Goal: Use online tool/utility: Utilize a website feature to perform a specific function

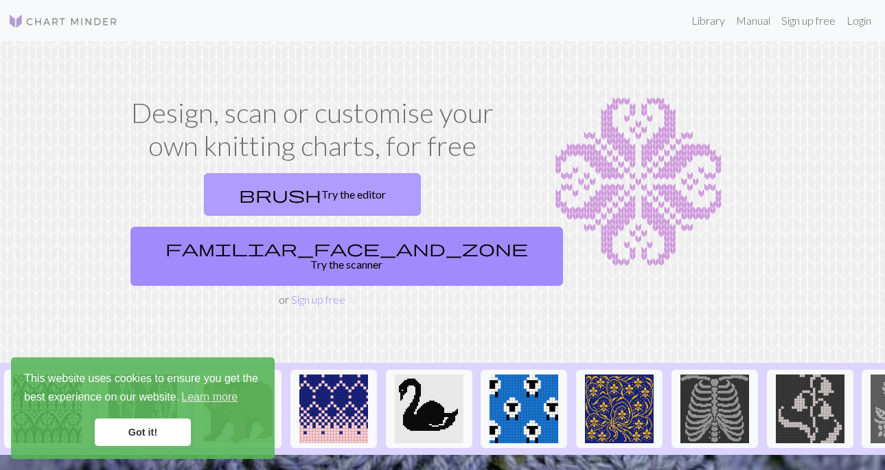
click at [261, 192] on link "brush Try the editor" at bounding box center [312, 194] width 217 height 43
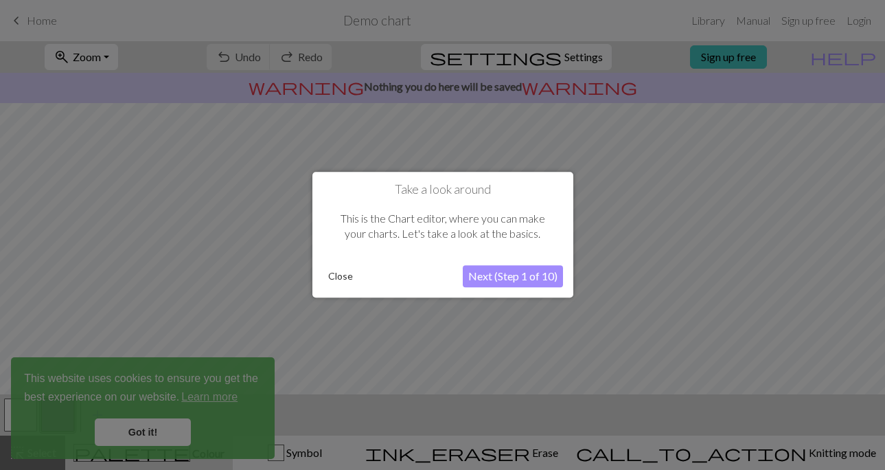
click at [338, 276] on button "Close" at bounding box center [341, 276] width 36 height 21
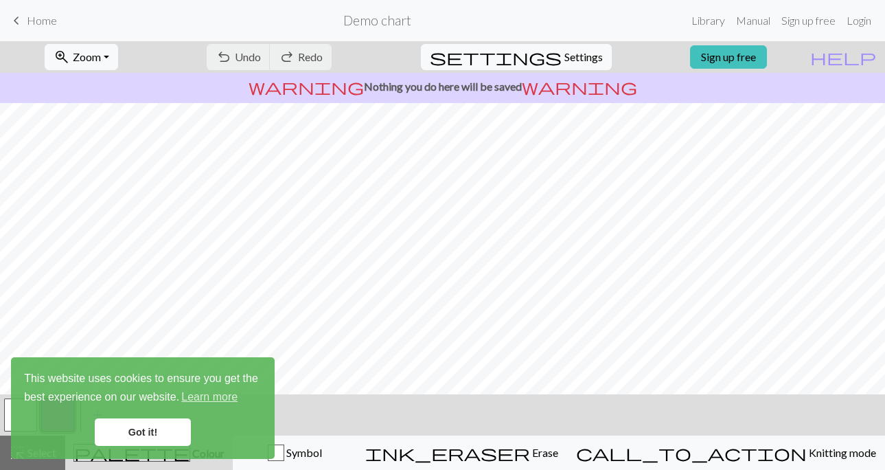
click at [128, 433] on link "Got it!" at bounding box center [143, 431] width 96 height 27
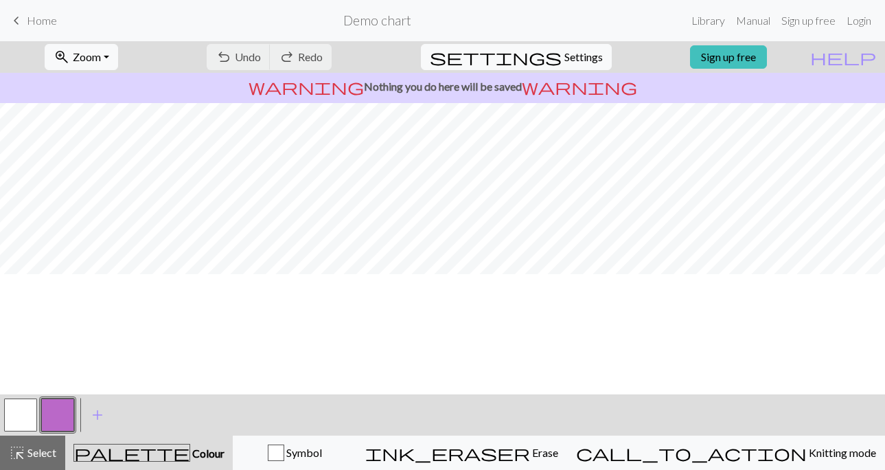
scroll to position [210, 0]
click at [65, 417] on button "button" at bounding box center [57, 414] width 33 height 33
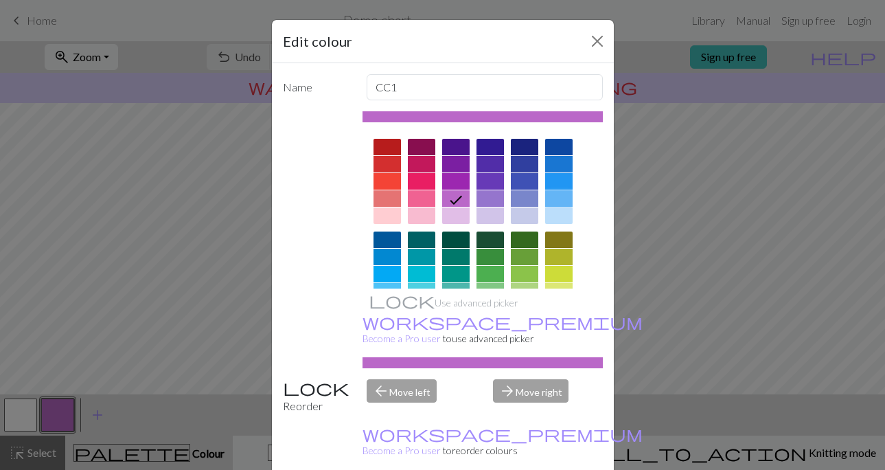
click at [558, 193] on div at bounding box center [558, 198] width 27 height 16
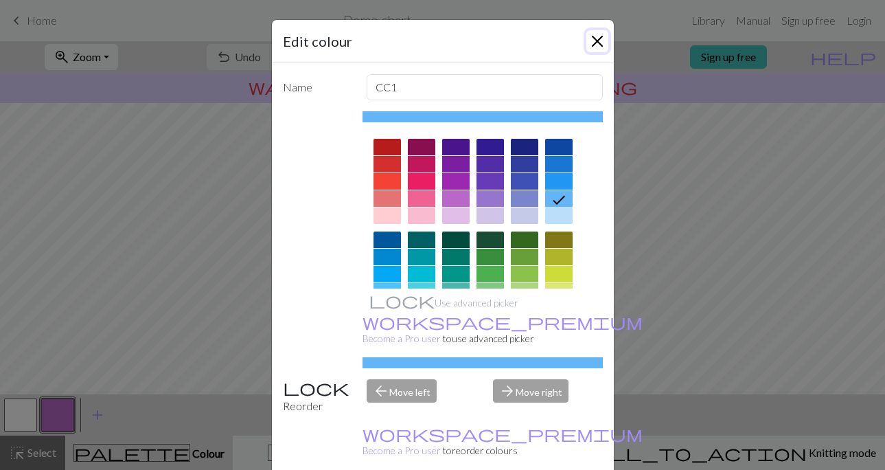
click at [597, 39] on button "Close" at bounding box center [597, 41] width 22 height 22
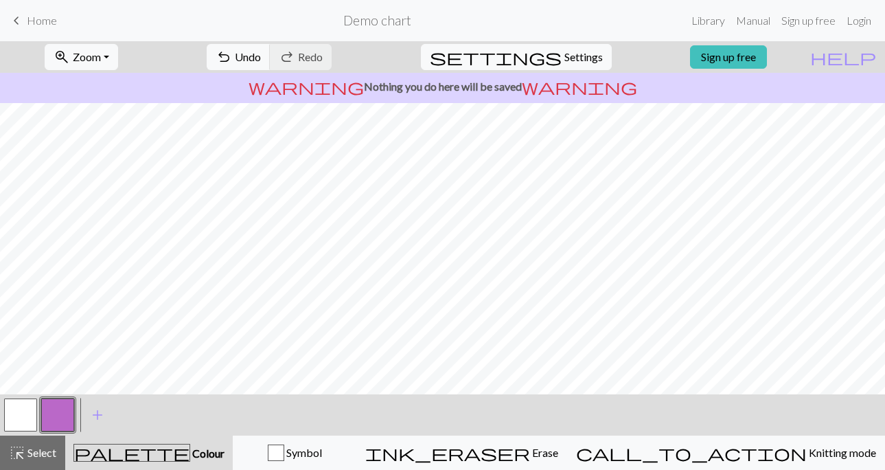
click at [65, 411] on button "button" at bounding box center [57, 414] width 33 height 33
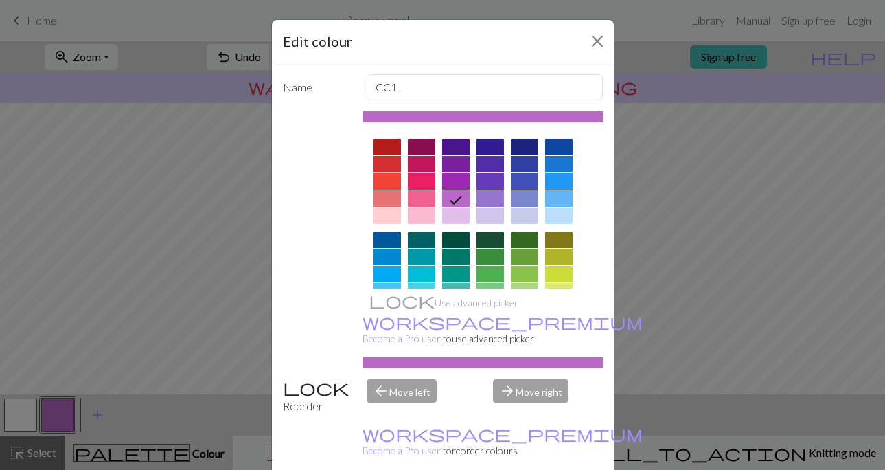
scroll to position [23, 0]
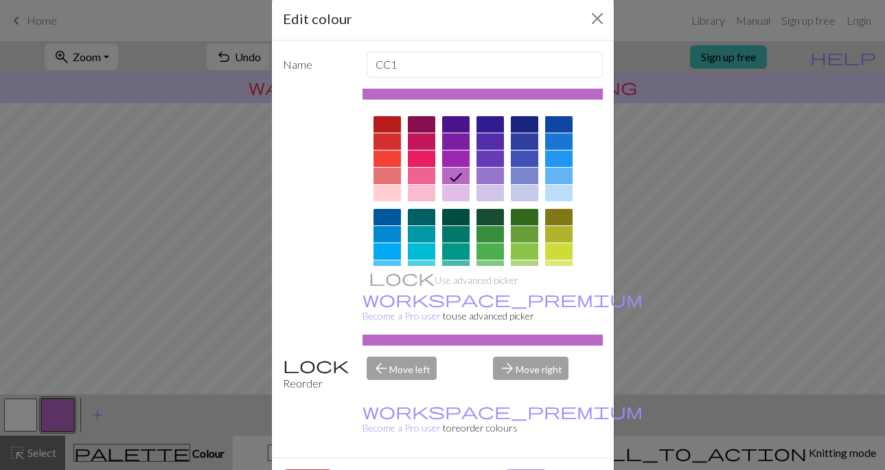
click at [554, 183] on div at bounding box center [558, 175] width 27 height 16
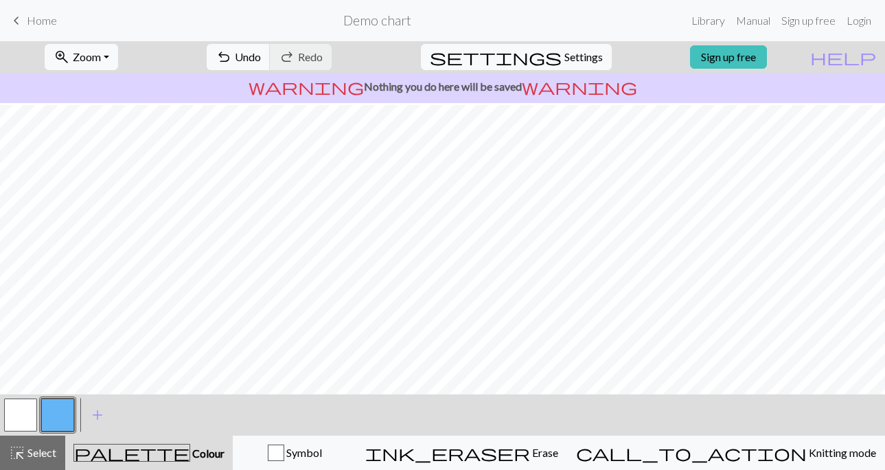
scroll to position [210, 0]
click at [91, 410] on span "add" at bounding box center [97, 414] width 16 height 19
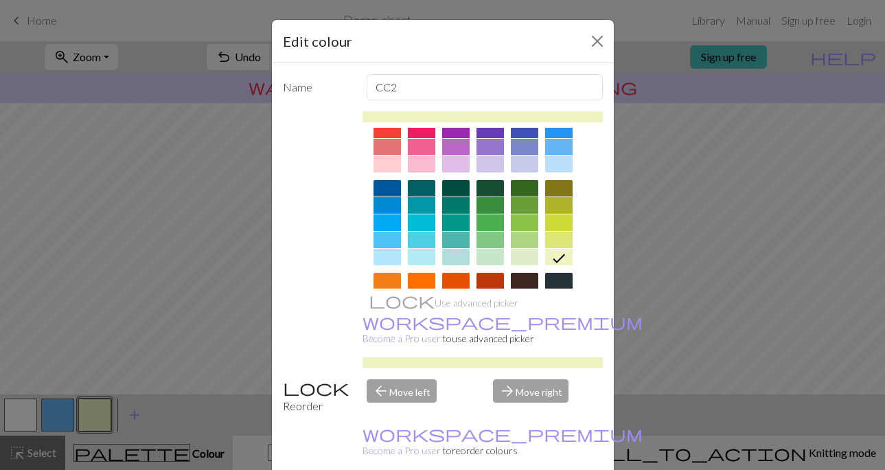
scroll to position [162, 0]
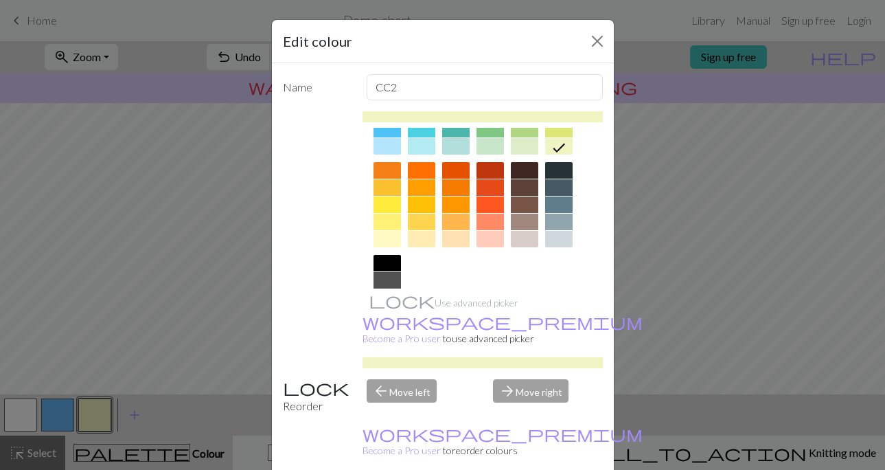
click at [566, 201] on div at bounding box center [558, 204] width 27 height 16
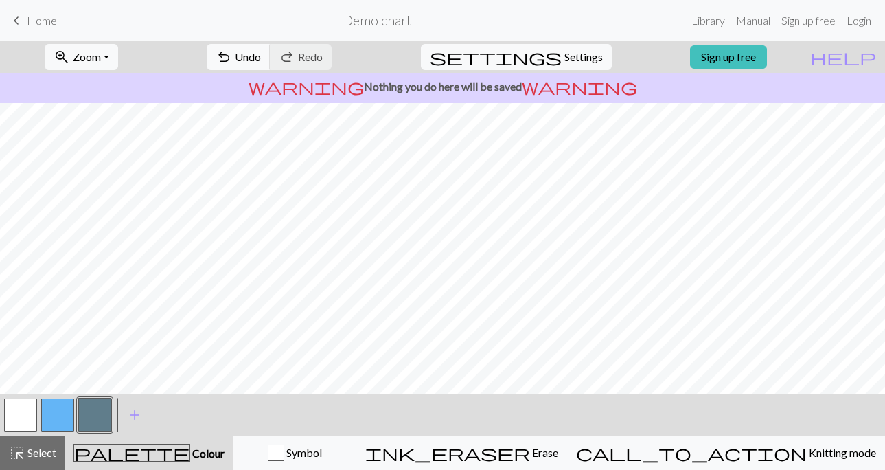
click at [60, 407] on button "button" at bounding box center [57, 414] width 33 height 33
click at [137, 413] on span "add" at bounding box center [134, 414] width 16 height 19
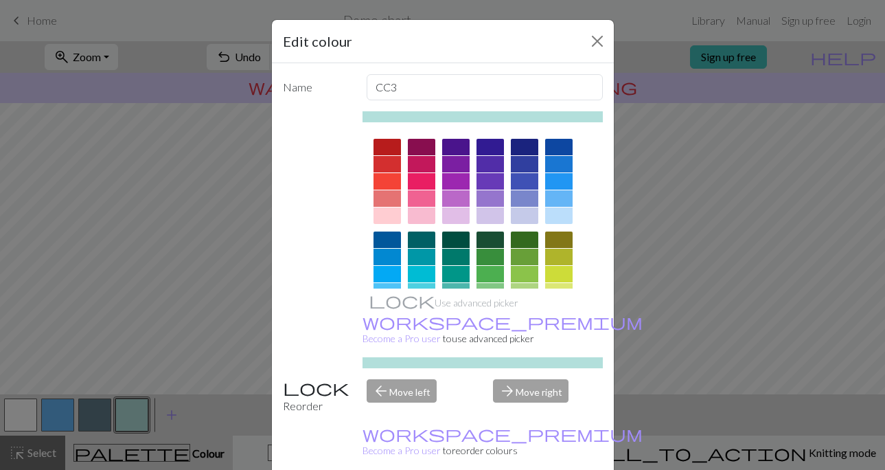
click at [419, 183] on div at bounding box center [421, 181] width 27 height 16
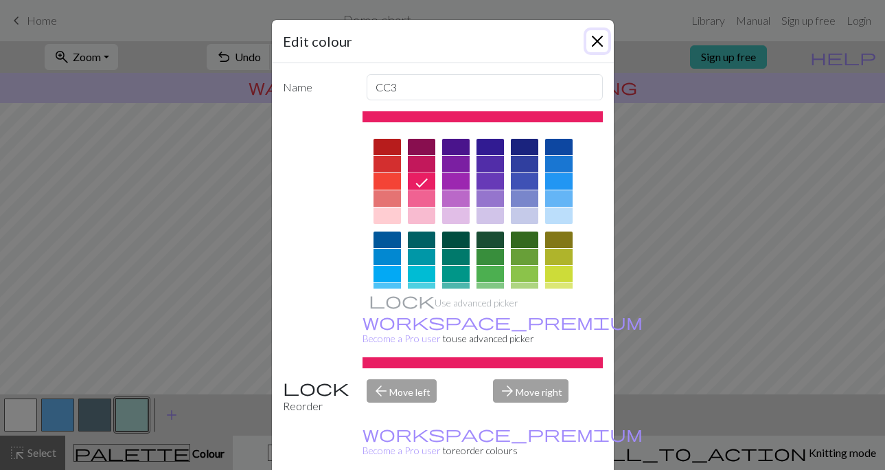
click at [595, 39] on button "Close" at bounding box center [597, 41] width 22 height 22
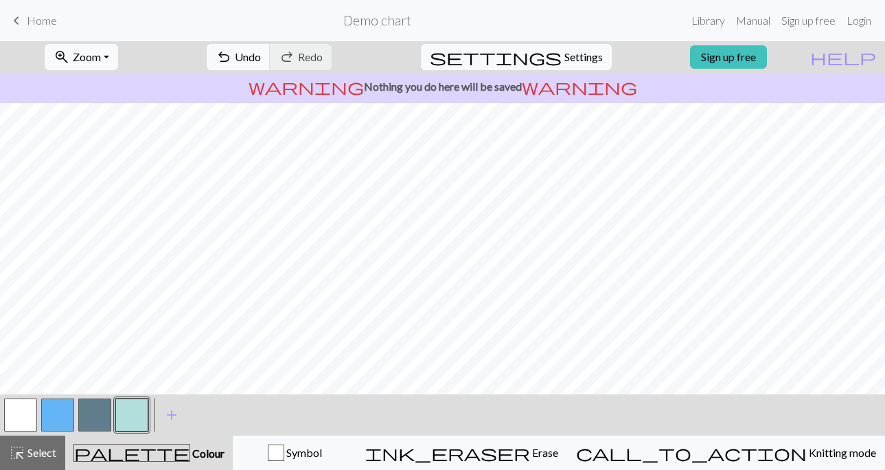
click at [16, 410] on button "button" at bounding box center [20, 414] width 33 height 33
click at [21, 414] on button "button" at bounding box center [20, 414] width 33 height 33
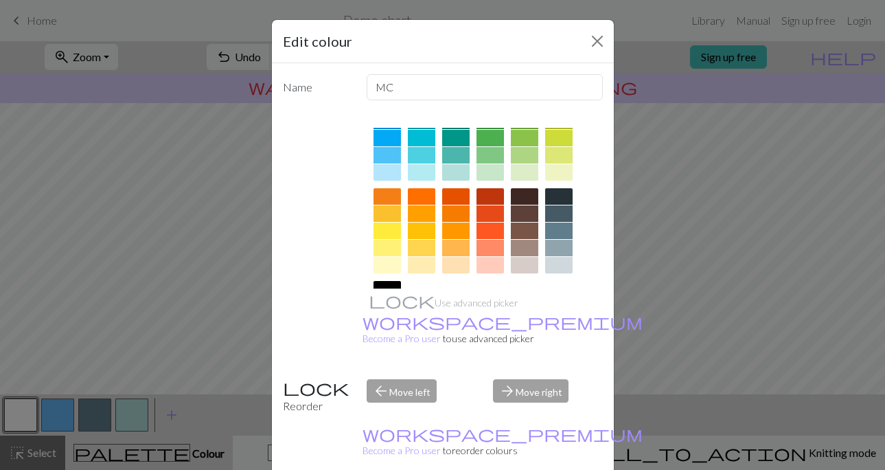
scroll to position [0, 0]
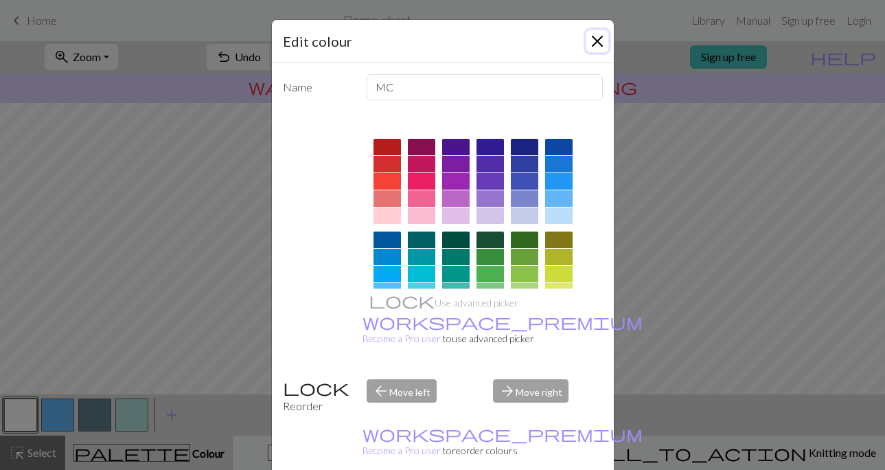
click at [596, 35] on button "Close" at bounding box center [597, 41] width 22 height 22
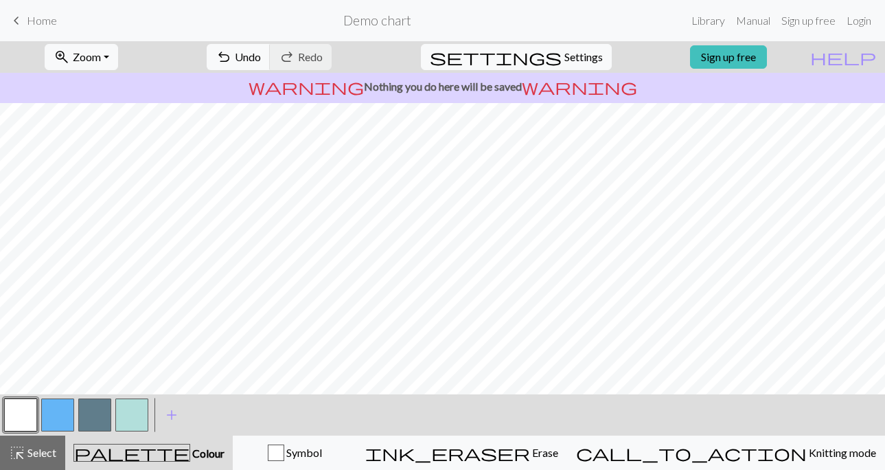
scroll to position [210, 0]
click at [62, 415] on button "button" at bounding box center [57, 414] width 33 height 33
click at [131, 414] on button "button" at bounding box center [131, 414] width 33 height 33
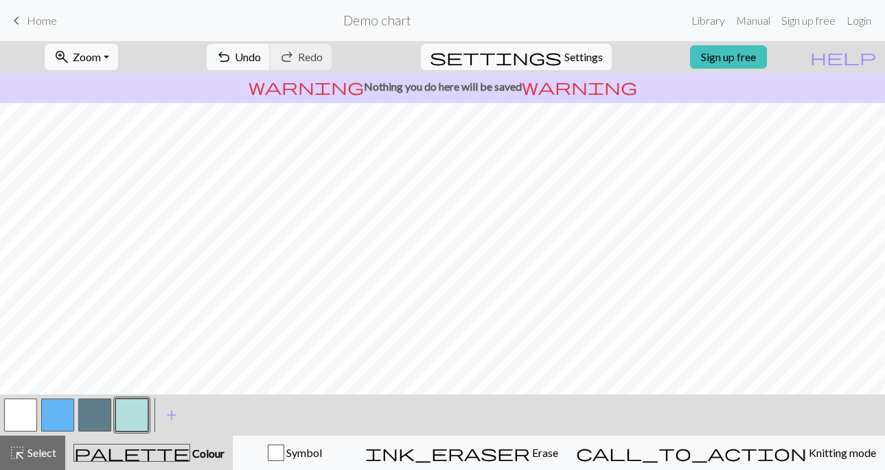
click at [9, 413] on button "button" at bounding box center [20, 414] width 33 height 33
click at [55, 407] on button "button" at bounding box center [57, 414] width 33 height 33
click at [97, 410] on button "button" at bounding box center [94, 414] width 33 height 33
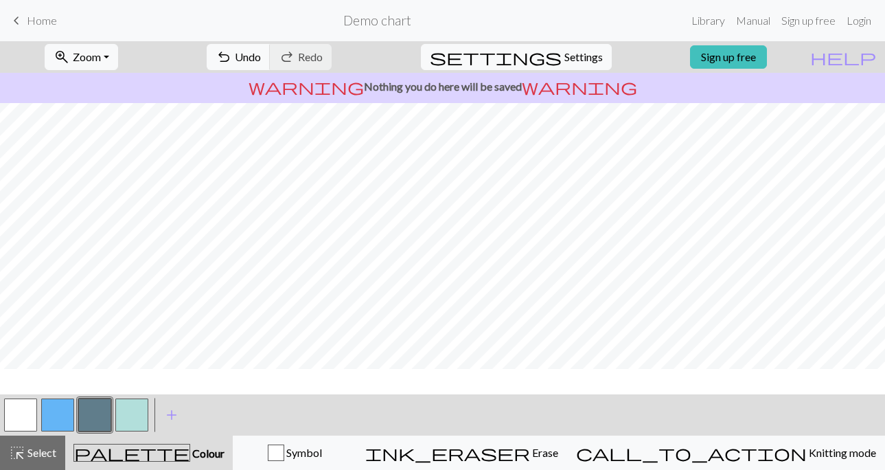
scroll to position [0, 0]
click at [26, 407] on button "button" at bounding box center [20, 414] width 33 height 33
click at [126, 411] on button "button" at bounding box center [131, 414] width 33 height 33
click at [91, 413] on button "button" at bounding box center [94, 414] width 33 height 33
click at [40, 414] on div at bounding box center [57, 414] width 37 height 37
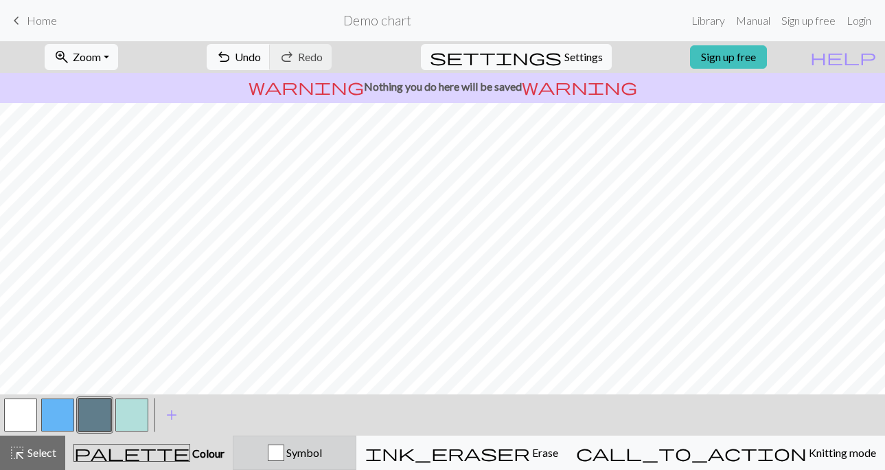
click at [284, 450] on div "button" at bounding box center [276, 452] width 16 height 16
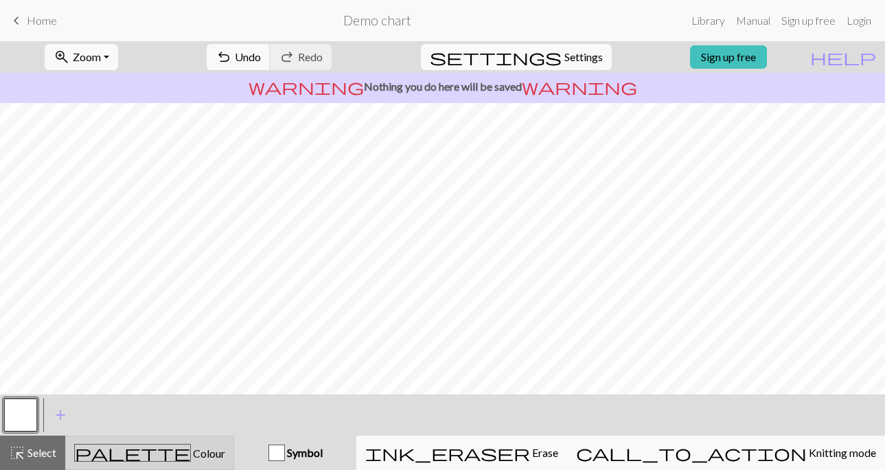
click at [191, 459] on span "Colour" at bounding box center [208, 452] width 34 height 13
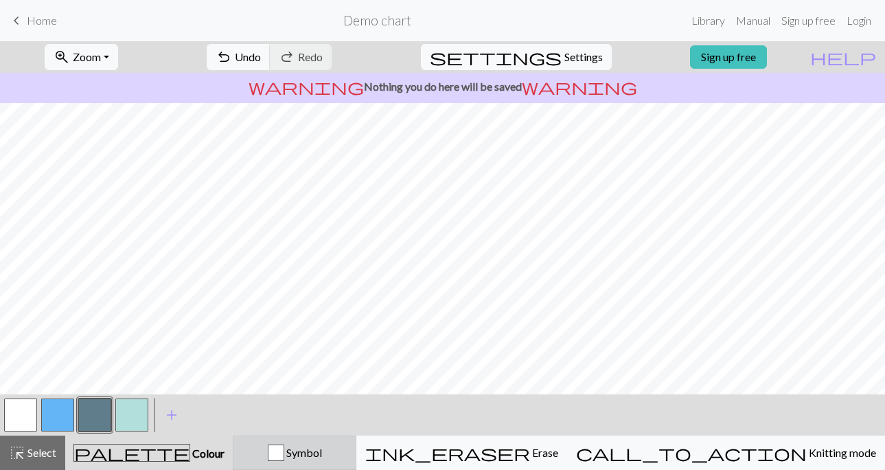
click at [342, 449] on div "Symbol" at bounding box center [295, 452] width 106 height 16
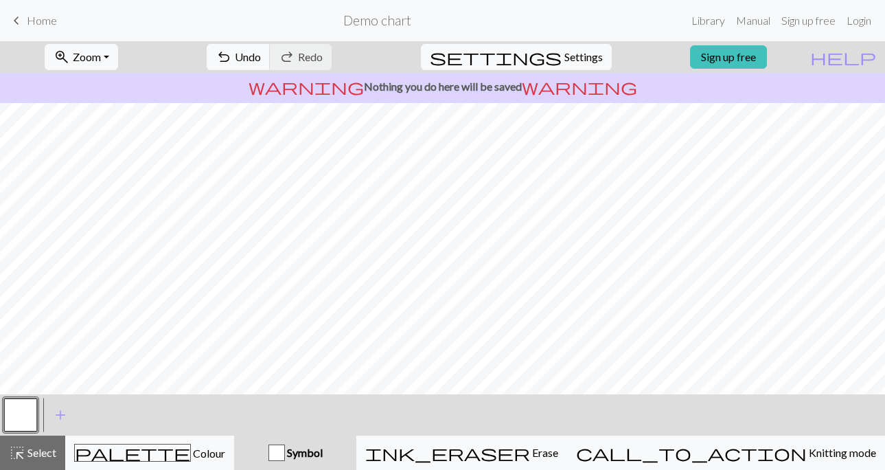
click at [26, 415] on button "button" at bounding box center [20, 414] width 33 height 33
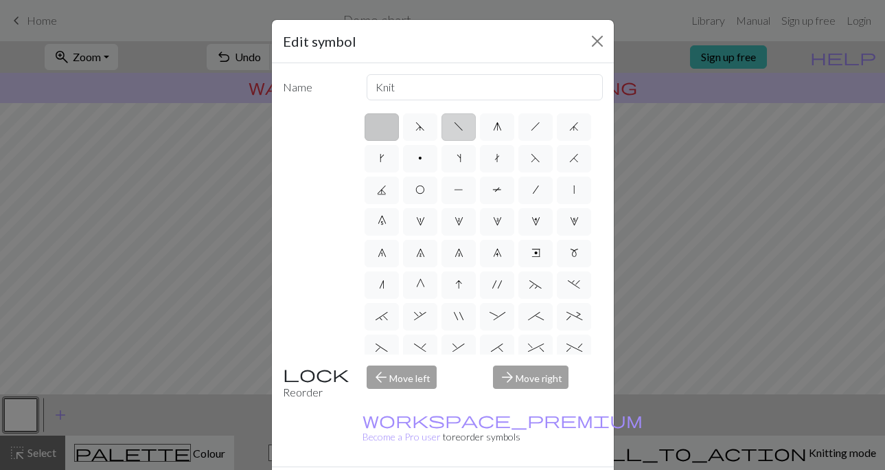
click at [454, 128] on span "f" at bounding box center [459, 126] width 10 height 11
click at [454, 127] on input "f" at bounding box center [458, 122] width 9 height 9
radio input "true"
type input "left leaning decrease"
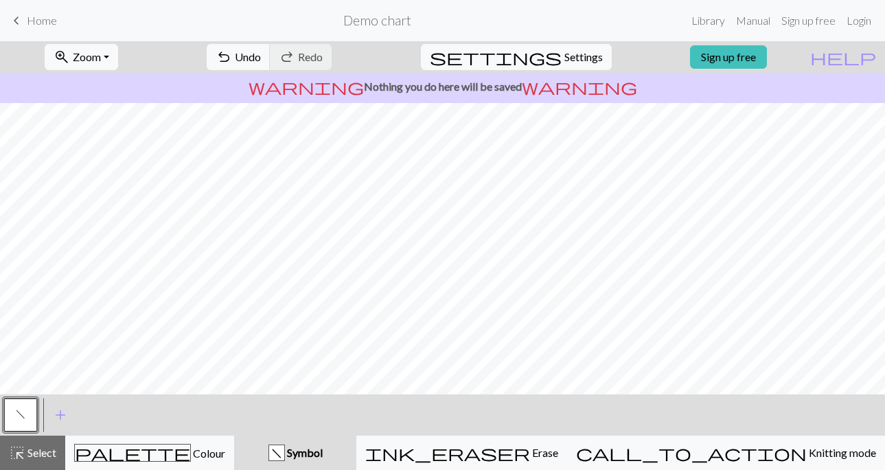
click at [21, 420] on button "f" at bounding box center [20, 414] width 33 height 33
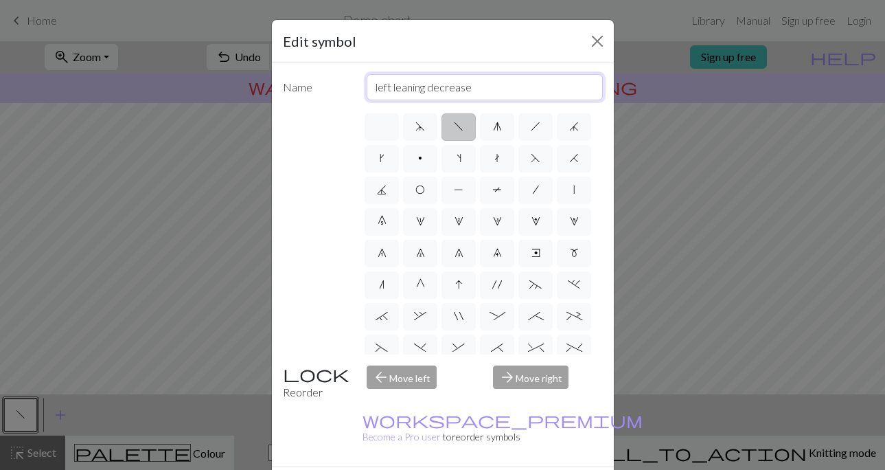
click at [441, 86] on input "left leaning decrease" at bounding box center [485, 87] width 236 height 26
click at [493, 125] on span "g" at bounding box center [497, 126] width 9 height 11
click at [493, 125] on input "g" at bounding box center [497, 122] width 9 height 9
radio input "true"
type input "sk2p"
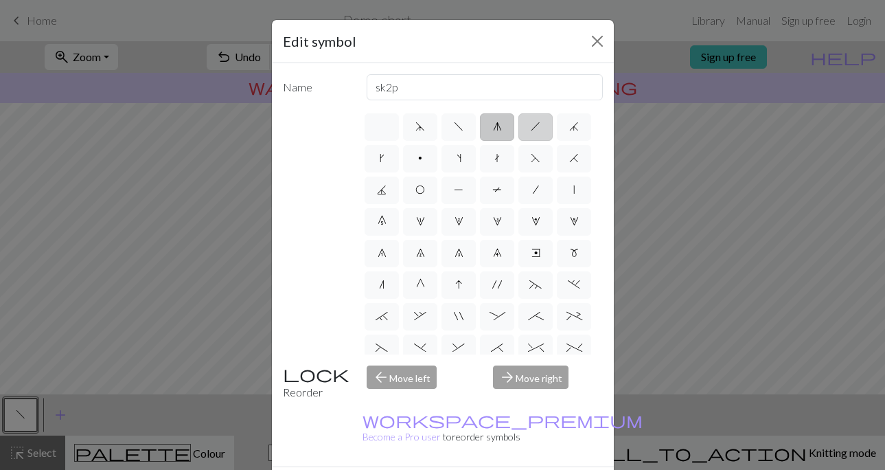
click at [533, 130] on span "h" at bounding box center [536, 126] width 10 height 11
click at [533, 127] on input "h" at bounding box center [535, 122] width 9 height 9
radio input "true"
type input "right leaning decrease"
click at [583, 119] on label "j" at bounding box center [574, 126] width 34 height 27
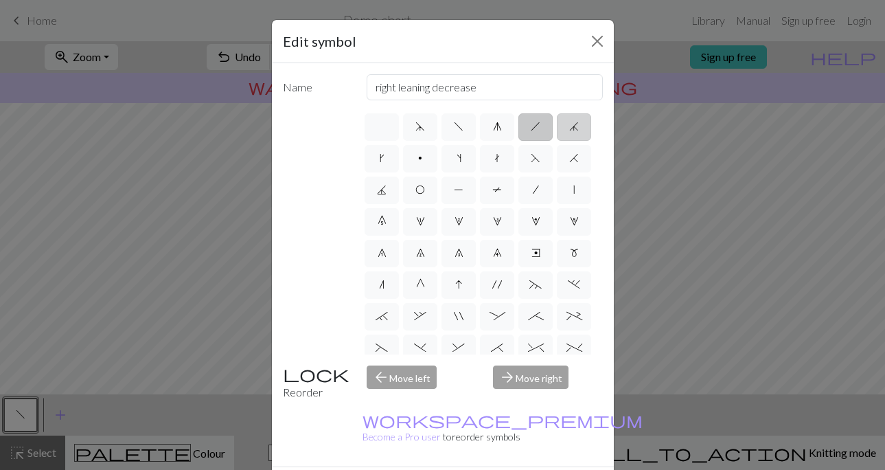
click at [578, 119] on input "j" at bounding box center [573, 122] width 9 height 9
radio input "true"
type input "k3tog"
click at [381, 159] on span "k" at bounding box center [382, 157] width 5 height 11
click at [381, 159] on input "k" at bounding box center [384, 154] width 9 height 9
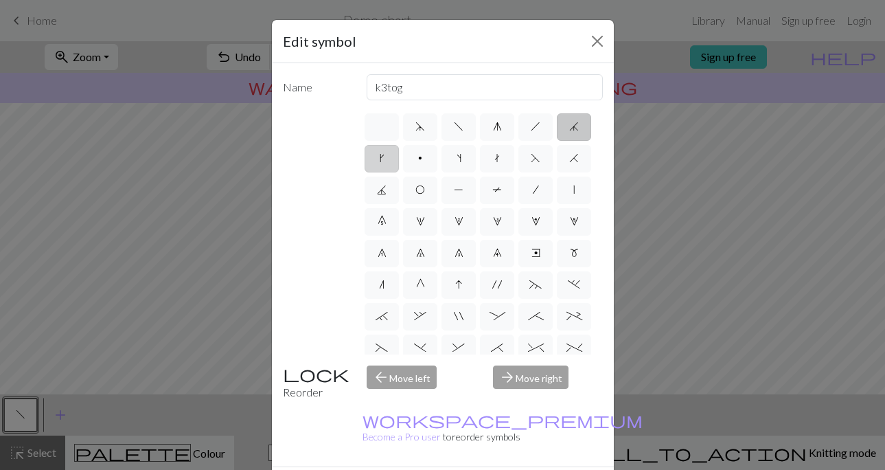
radio input "true"
type input "right leaning increase"
click at [426, 161] on label "p" at bounding box center [420, 158] width 34 height 27
click at [426, 159] on input "p" at bounding box center [422, 154] width 9 height 9
radio input "true"
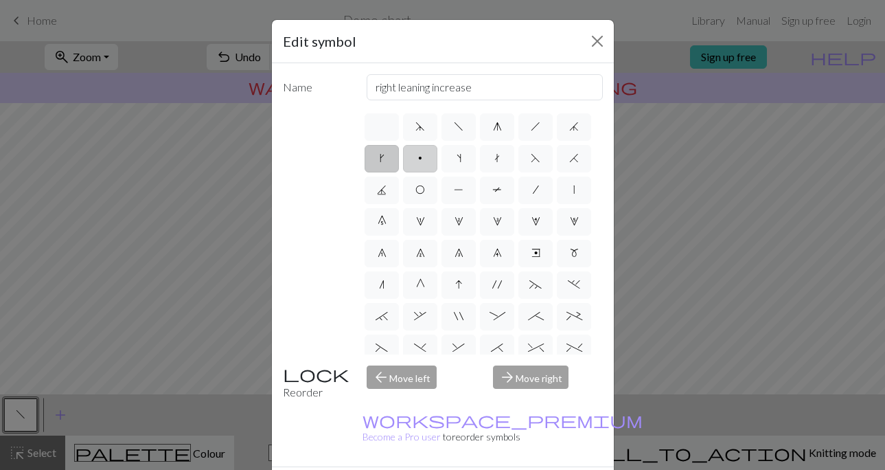
type input "purl"
click at [380, 197] on label "J" at bounding box center [381, 189] width 34 height 27
click at [380, 190] on input "J" at bounding box center [381, 185] width 9 height 9
radio input "true"
type input "p3tog"
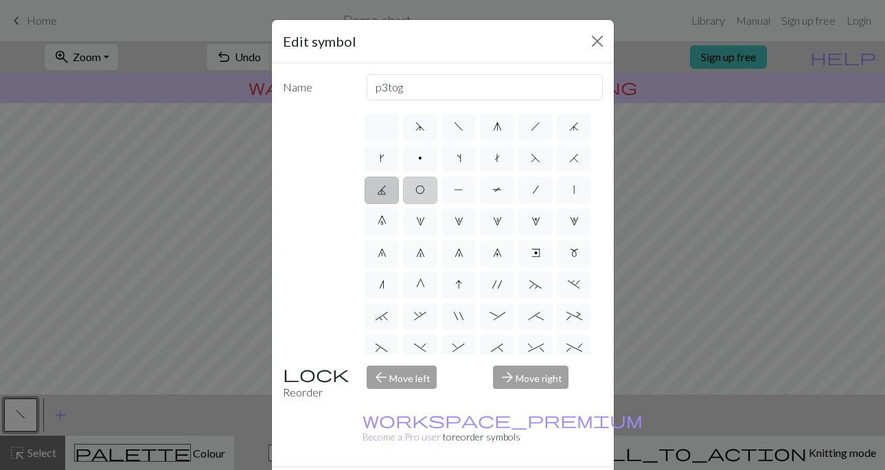
click at [428, 194] on label "O" at bounding box center [420, 189] width 34 height 27
click at [424, 190] on input "O" at bounding box center [419, 185] width 9 height 9
radio input "true"
type input "yo"
click at [467, 162] on label "s" at bounding box center [458, 158] width 34 height 27
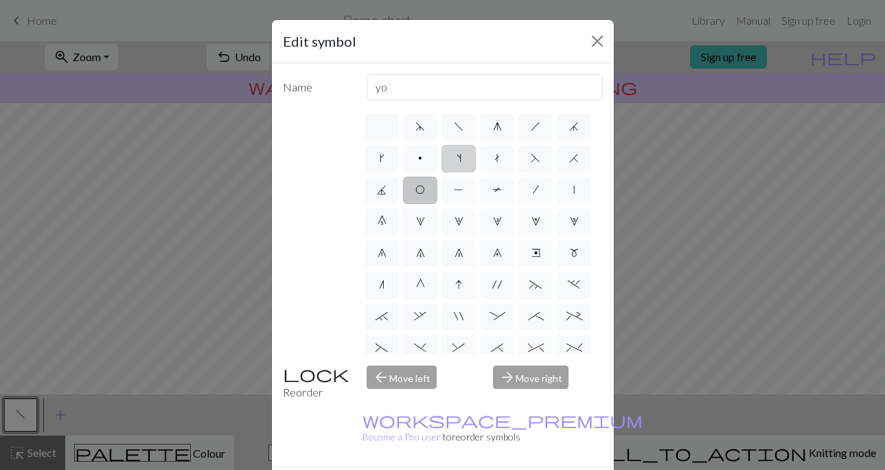
click at [465, 159] on input "s" at bounding box center [460, 154] width 9 height 9
radio input "true"
type input "increase one left leaning"
click at [503, 161] on label "t" at bounding box center [497, 158] width 34 height 27
click at [503, 159] on input "t" at bounding box center [498, 154] width 9 height 9
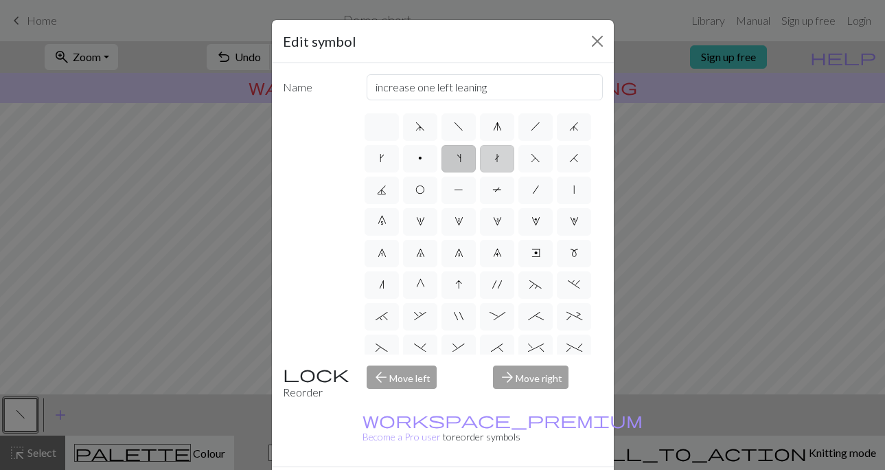
radio input "true"
type input "ktbl"
click at [530, 161] on label "F" at bounding box center [535, 158] width 34 height 27
click at [531, 159] on input "F" at bounding box center [535, 154] width 9 height 9
radio input "true"
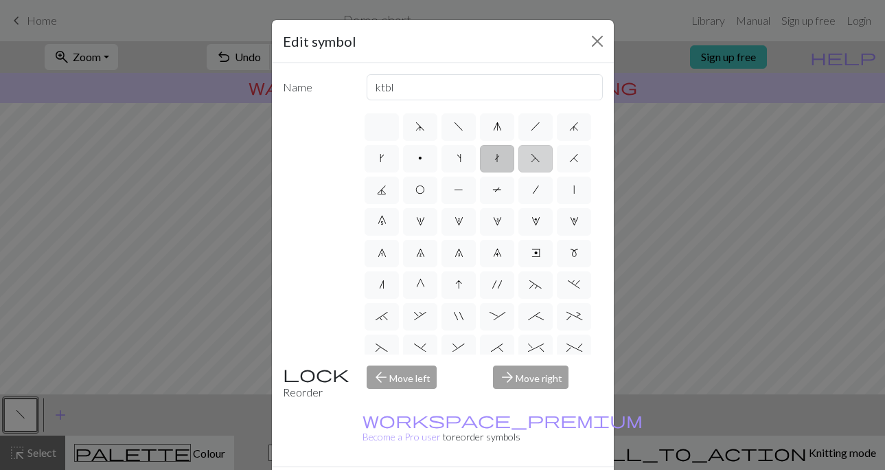
type input "ssk"
click at [575, 163] on span "H" at bounding box center [574, 157] width 10 height 11
click at [575, 159] on input "H" at bounding box center [573, 154] width 9 height 9
radio input "true"
type input "k2tog"
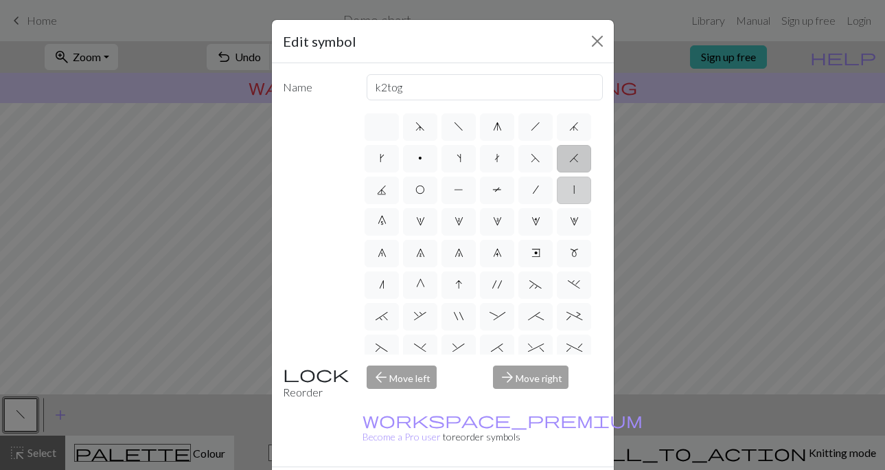
click at [568, 193] on label "|" at bounding box center [574, 189] width 34 height 27
click at [573, 190] on input "|" at bounding box center [577, 185] width 9 height 9
radio input "true"
type input "slip stitch"
click at [567, 226] on label "5" at bounding box center [574, 221] width 34 height 27
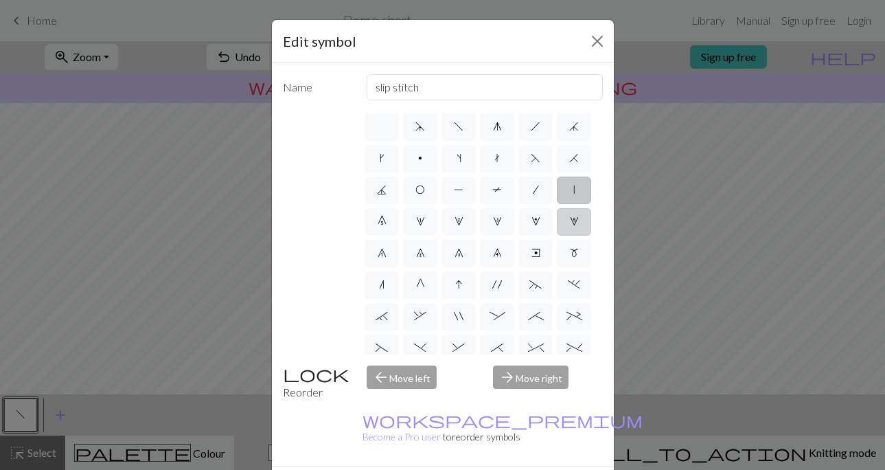
click at [570, 222] on input "5" at bounding box center [574, 217] width 9 height 9
radio input "true"
type input "increase 5"
click at [526, 229] on label "4" at bounding box center [535, 221] width 34 height 27
click at [531, 222] on input "4" at bounding box center [535, 217] width 9 height 9
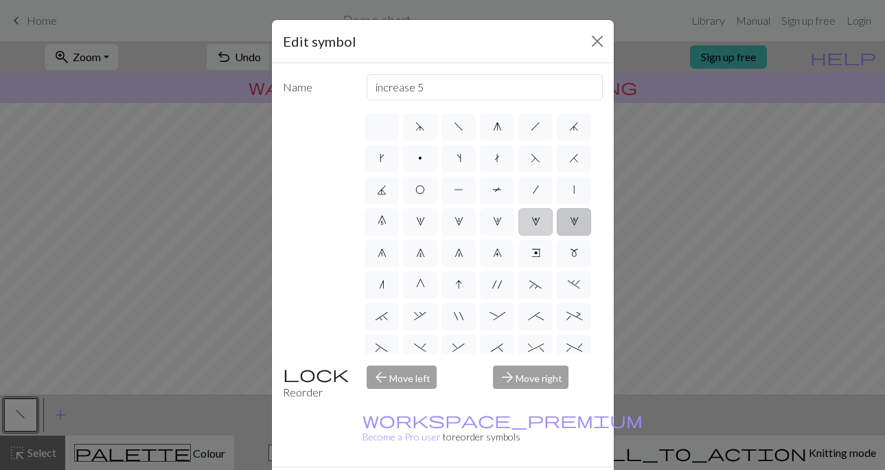
radio input "true"
type input "increase 4"
click at [474, 238] on div "d f g h j k p s t F H J O P T / | 0 1 2 3 4 5 6 7 8 9 e m n G I ' ~ . ` , " : ;…" at bounding box center [482, 232] width 240 height 243
click at [443, 219] on label "2" at bounding box center [458, 221] width 34 height 27
click at [454, 219] on input "2" at bounding box center [458, 217] width 9 height 9
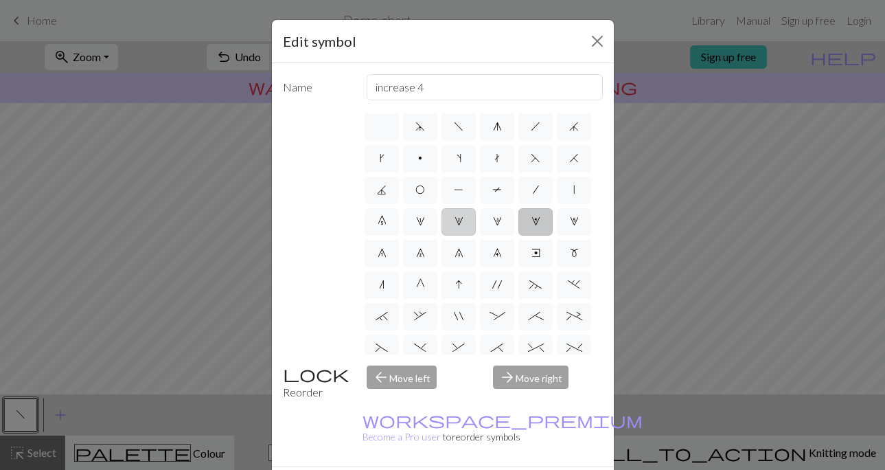
radio input "true"
type input "increase 2"
click at [399, 255] on div "d f g h j k p s t F H J O P T / | 0 1 2 3 4 5 6 7 8 9 e m n G I ' ~ . ` , " : ;…" at bounding box center [482, 232] width 240 height 243
click at [426, 253] on label "7" at bounding box center [420, 253] width 34 height 27
click at [425, 253] on input "7" at bounding box center [420, 248] width 9 height 9
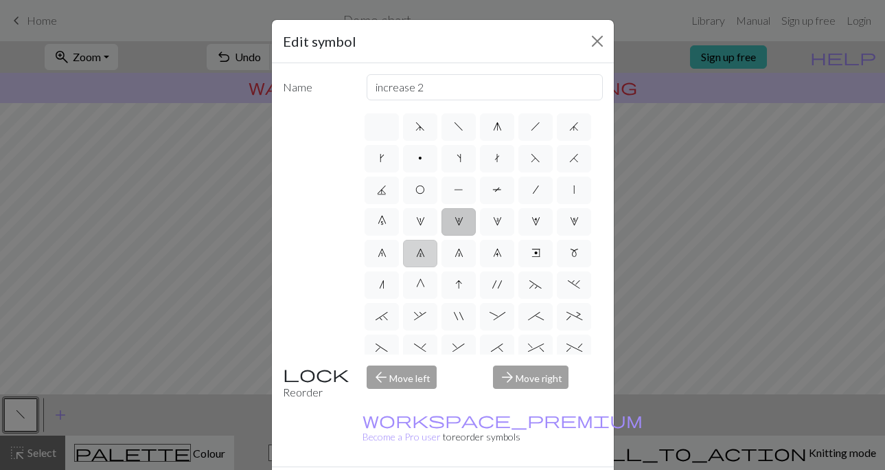
radio input "true"
type input "decrease 2"
click at [492, 288] on span "'" at bounding box center [497, 284] width 10 height 11
click at [492, 285] on input "'" at bounding box center [496, 280] width 9 height 9
radio input "true"
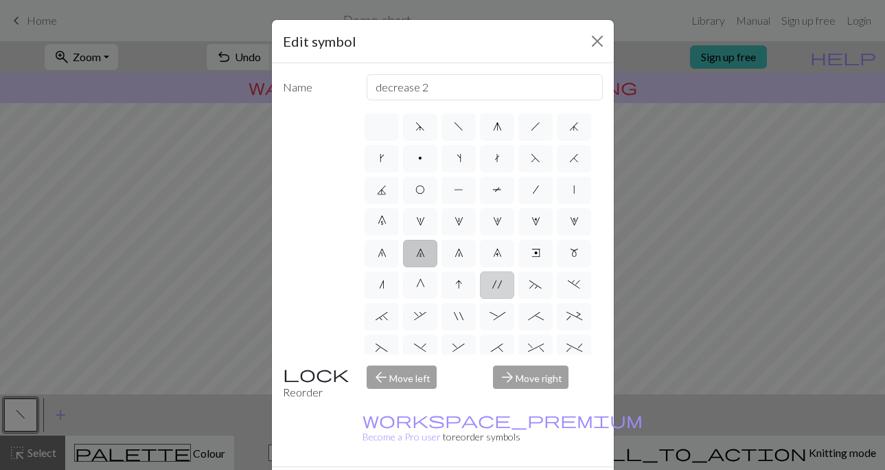
type input "cable extra"
click at [540, 286] on span "~" at bounding box center [535, 284] width 12 height 11
click at [538, 285] on input "~" at bounding box center [533, 280] width 9 height 9
radio input "true"
type input "3+ stitch left twist"
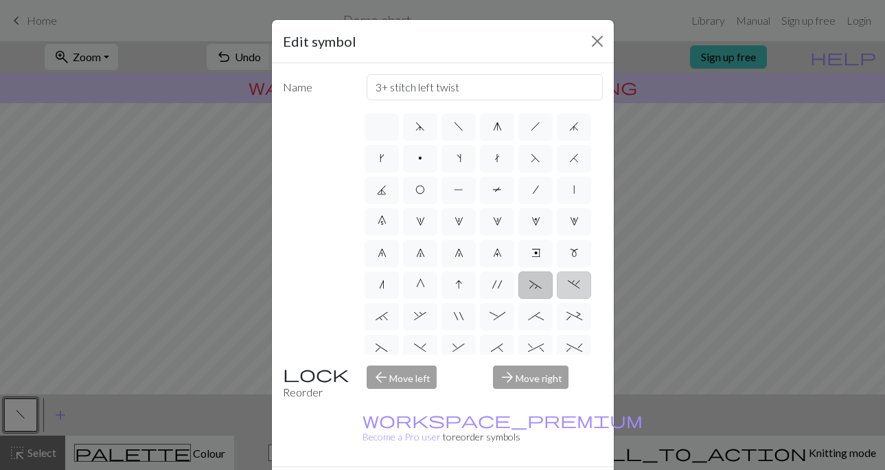
click at [572, 286] on span "." at bounding box center [574, 284] width 12 height 11
click at [572, 285] on input "." at bounding box center [572, 280] width 9 height 9
radio input "true"
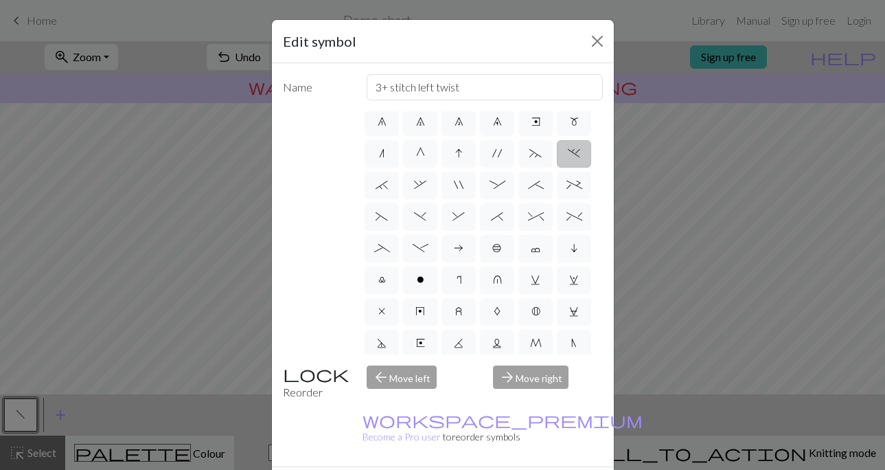
scroll to position [132, 0]
click at [447, 178] on label """ at bounding box center [458, 184] width 34 height 27
click at [454, 308] on input """ at bounding box center [458, 312] width 9 height 9
radio input "true"
type input "cable extra"
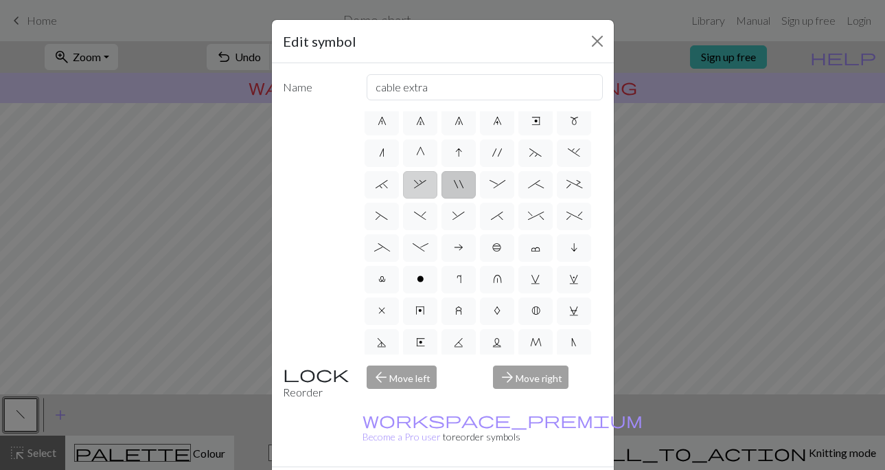
click at [417, 178] on span "," at bounding box center [420, 183] width 12 height 11
click at [417, 308] on input "," at bounding box center [418, 312] width 9 height 9
radio input "true"
type input "3+ stitch right twist"
click at [419, 230] on div "d f g h j k p s t F H J O P T / | 0 1 2 3 4 5 6 7 8 9 e m n G I ' ~ . ` , " : ;…" at bounding box center [482, 232] width 240 height 243
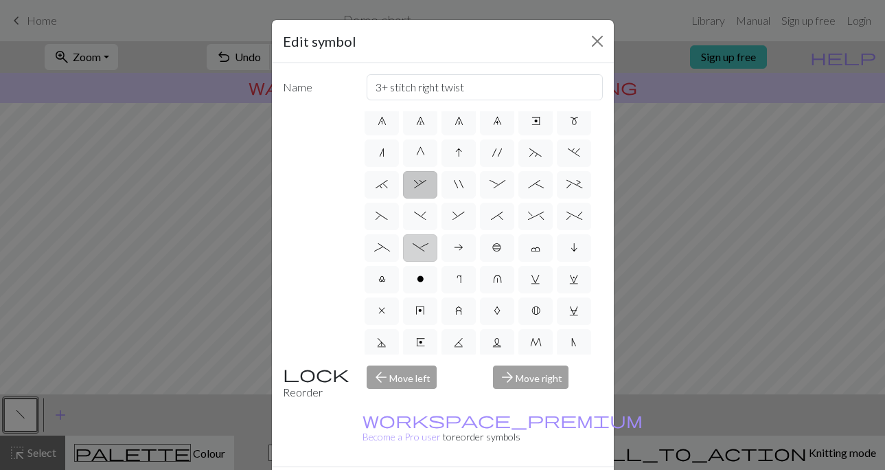
click at [418, 245] on span "-" at bounding box center [421, 247] width 16 height 11
click at [418, 371] on input "-" at bounding box center [417, 375] width 9 height 9
radio input "true"
type input "Right part of left 4+ cable"
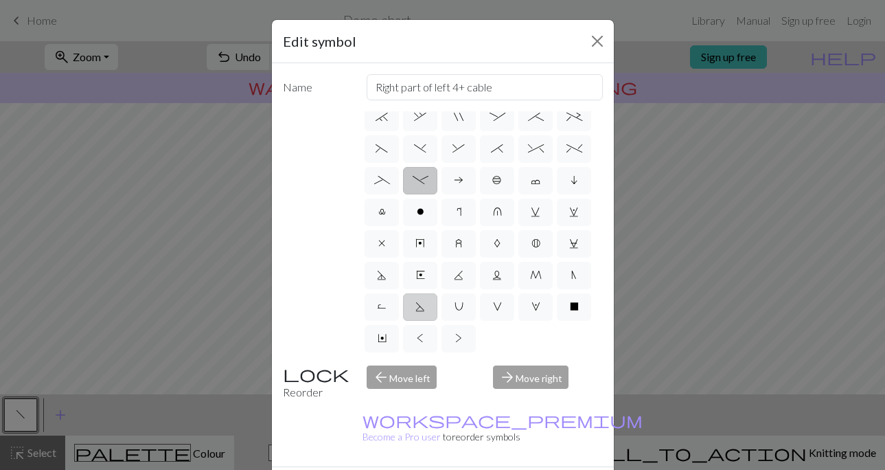
click at [423, 310] on span "S" at bounding box center [420, 306] width 10 height 11
radio input "true"
type input "p2tog tbl"
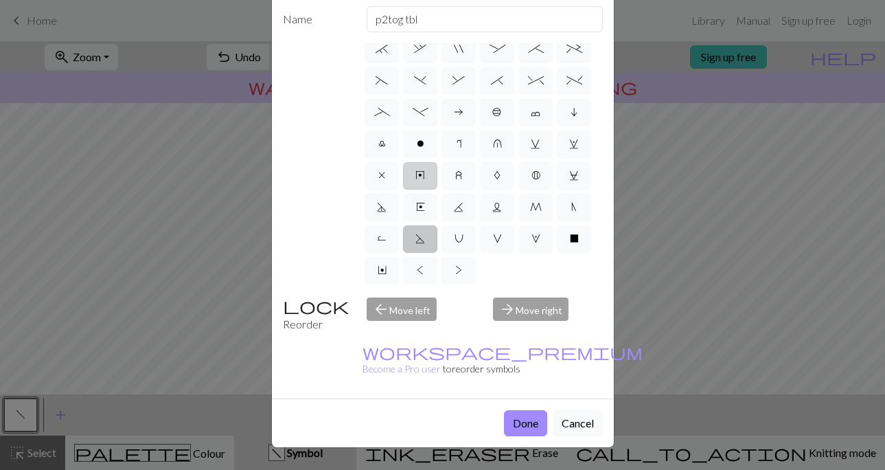
scroll to position [0, 0]
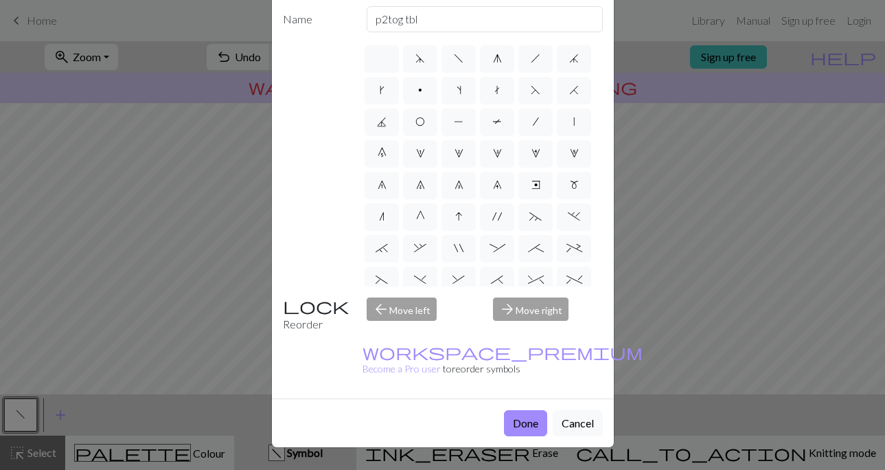
click at [491, 107] on div "d f g h j k p s t F H J O P T / | 0 1 2 3 4 5 6 7 8 9 e m n G I ' ~ . ` , " : ;…" at bounding box center [482, 164] width 240 height 243
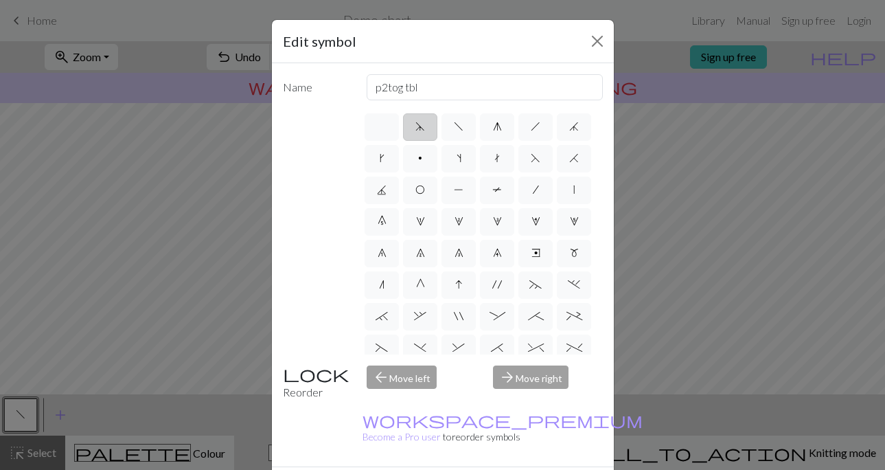
click at [425, 121] on label "d" at bounding box center [420, 126] width 34 height 27
click at [424, 121] on input "d" at bounding box center [419, 122] width 9 height 9
radio input "true"
type input "sk2p"
click at [454, 129] on span "f" at bounding box center [459, 126] width 10 height 11
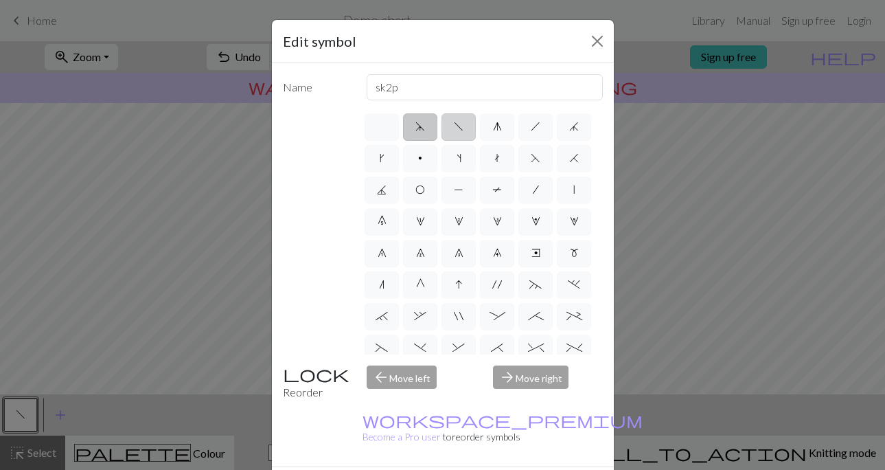
click at [454, 127] on input "f" at bounding box center [458, 122] width 9 height 9
radio input "true"
type input "left leaning decrease"
click at [417, 128] on span "d" at bounding box center [420, 126] width 10 height 11
click at [417, 127] on input "d" at bounding box center [419, 122] width 9 height 9
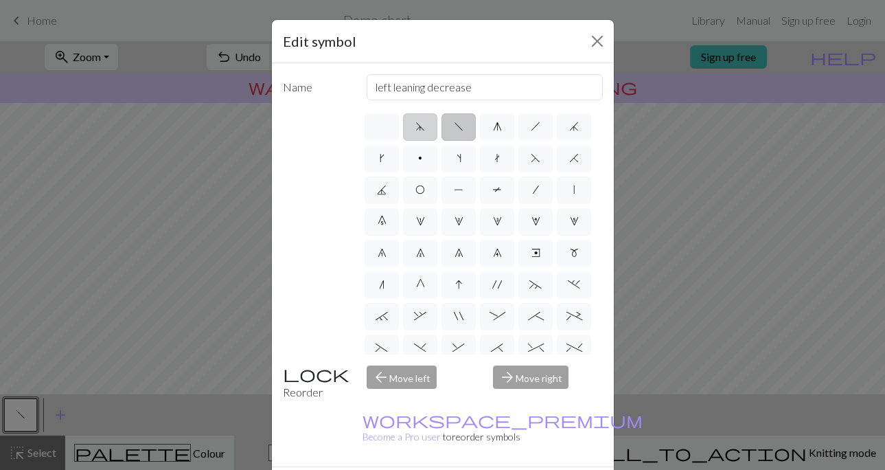
radio input "true"
type input "sk2p"
click at [475, 129] on label "f" at bounding box center [458, 126] width 34 height 27
click at [463, 127] on input "f" at bounding box center [458, 122] width 9 height 9
radio input "true"
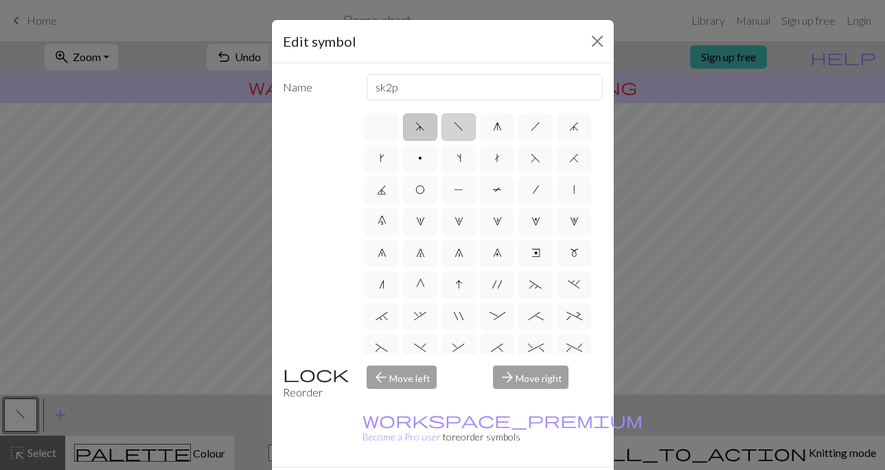
type input "left leaning decrease"
click at [542, 129] on label "h" at bounding box center [535, 126] width 34 height 27
click at [540, 127] on input "h" at bounding box center [535, 122] width 9 height 9
radio input "true"
type input "right leaning decrease"
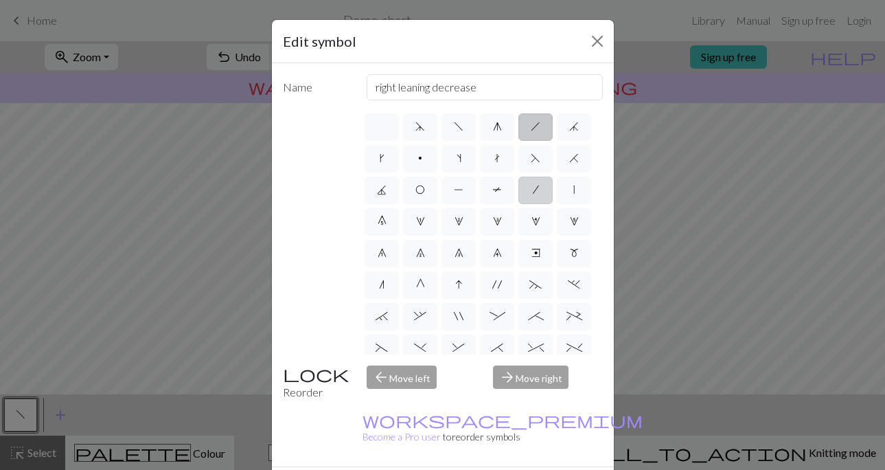
click at [531, 183] on label "/" at bounding box center [535, 189] width 34 height 27
click at [533, 183] on input "/" at bounding box center [537, 185] width 9 height 9
radio input "true"
click at [502, 154] on label "t" at bounding box center [497, 158] width 34 height 27
click at [502, 154] on input "t" at bounding box center [498, 154] width 9 height 9
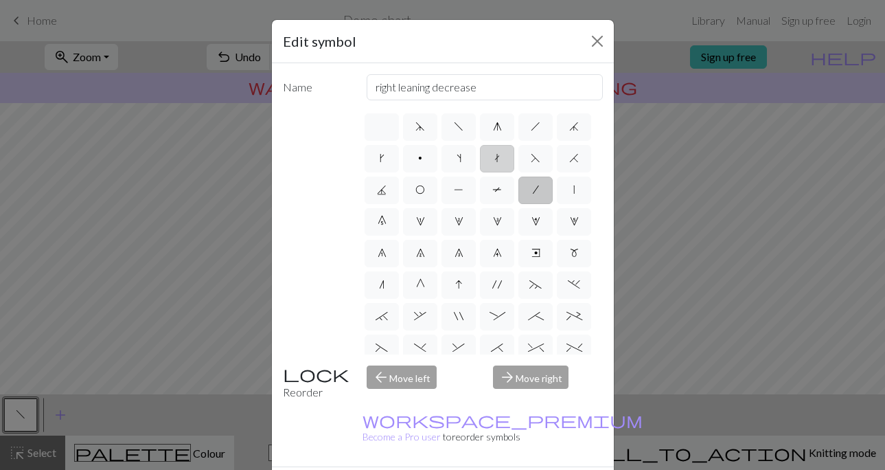
radio input "true"
type input "ktbl"
click at [460, 150] on label "s" at bounding box center [458, 158] width 34 height 27
click at [460, 150] on input "s" at bounding box center [460, 154] width 9 height 9
radio input "true"
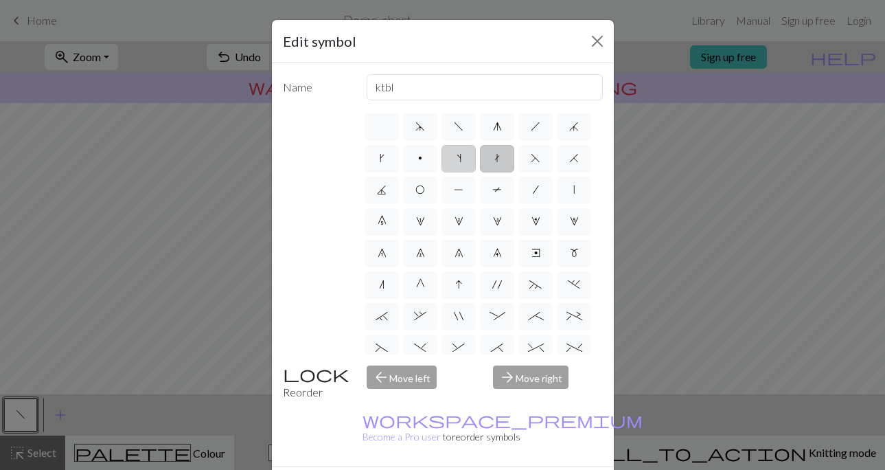
type input "increase one left leaning"
click at [463, 218] on label "2" at bounding box center [458, 221] width 34 height 27
click at [463, 218] on input "2" at bounding box center [458, 217] width 9 height 9
radio input "true"
type input "increase 2"
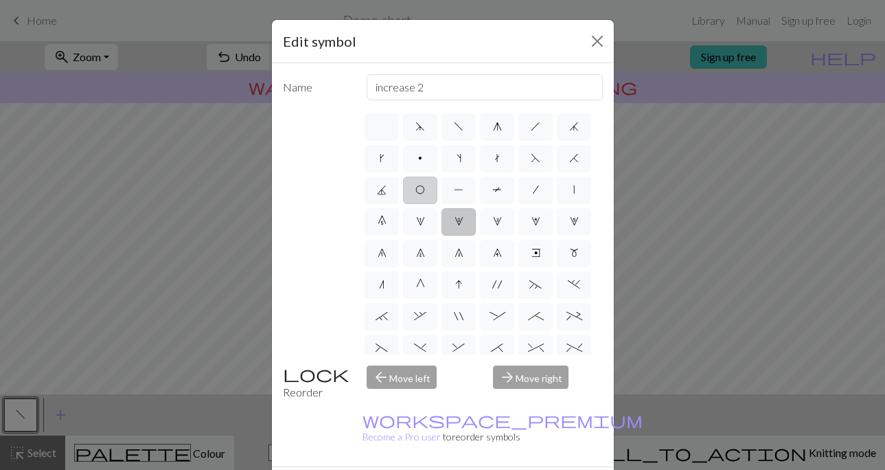
click at [417, 194] on span "O" at bounding box center [420, 189] width 10 height 11
click at [417, 190] on input "O" at bounding box center [419, 185] width 9 height 9
radio input "true"
type input "yo"
click at [453, 196] on label "P" at bounding box center [458, 189] width 34 height 27
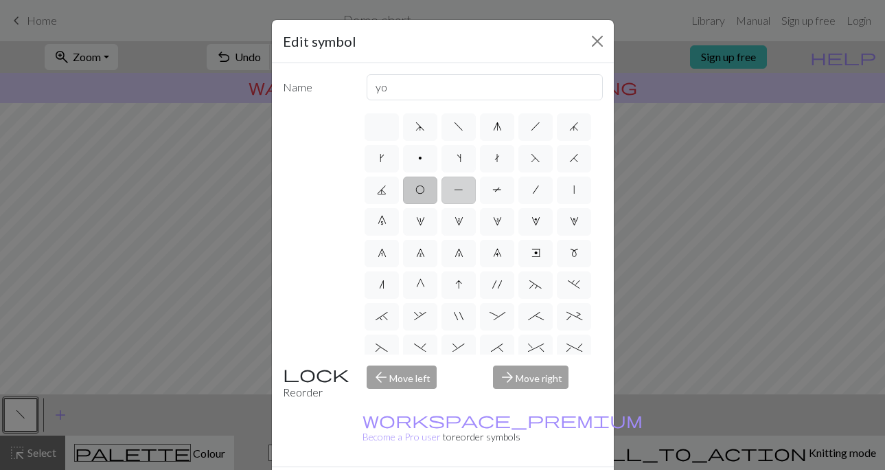
click at [454, 190] on input "P" at bounding box center [458, 185] width 9 height 9
radio input "true"
type input "purl"
click at [473, 253] on label "8" at bounding box center [458, 253] width 34 height 27
click at [463, 253] on input "8" at bounding box center [458, 248] width 9 height 9
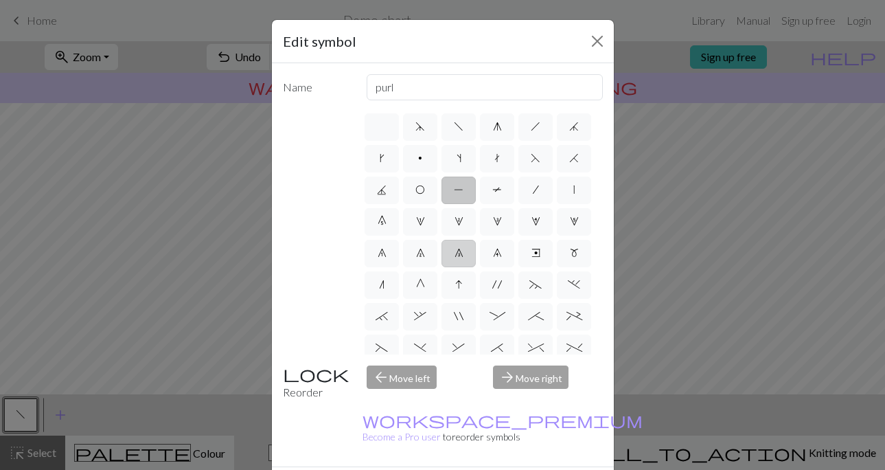
radio input "true"
type input "decrease 3"
click at [493, 255] on span "9" at bounding box center [497, 252] width 9 height 11
click at [493, 253] on input "9" at bounding box center [497, 248] width 9 height 9
radio input "true"
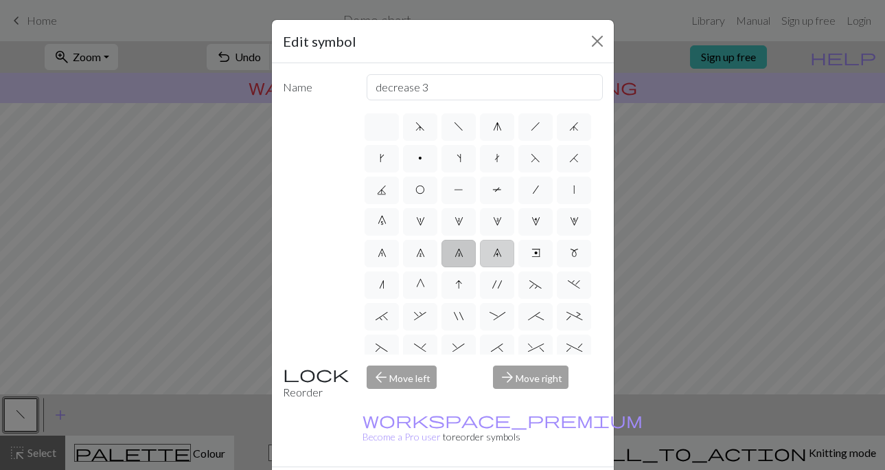
type input "decrease 4"
click at [494, 233] on label "3" at bounding box center [497, 221] width 34 height 27
click at [494, 222] on input "3" at bounding box center [497, 217] width 9 height 9
radio input "true"
type input "increase 3"
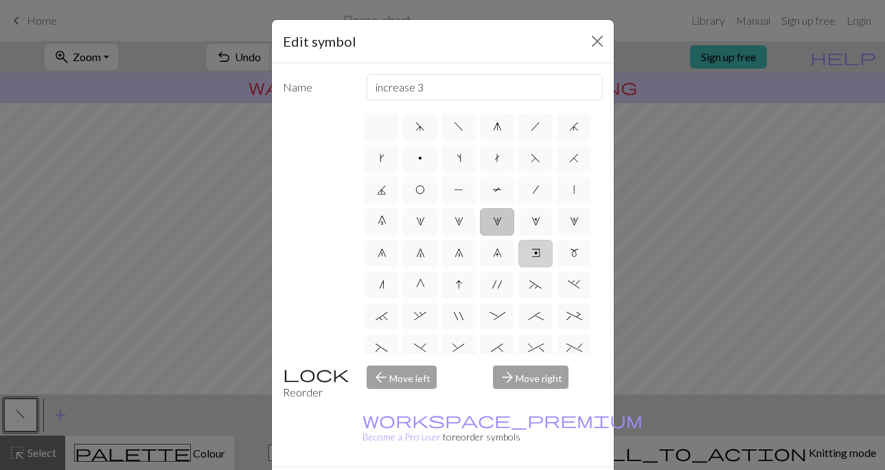
click at [535, 257] on span "e" at bounding box center [535, 252] width 9 height 11
click at [535, 253] on input "e" at bounding box center [535, 248] width 9 height 9
radio input "true"
type input "Right end"
click at [563, 257] on label "m" at bounding box center [574, 253] width 34 height 27
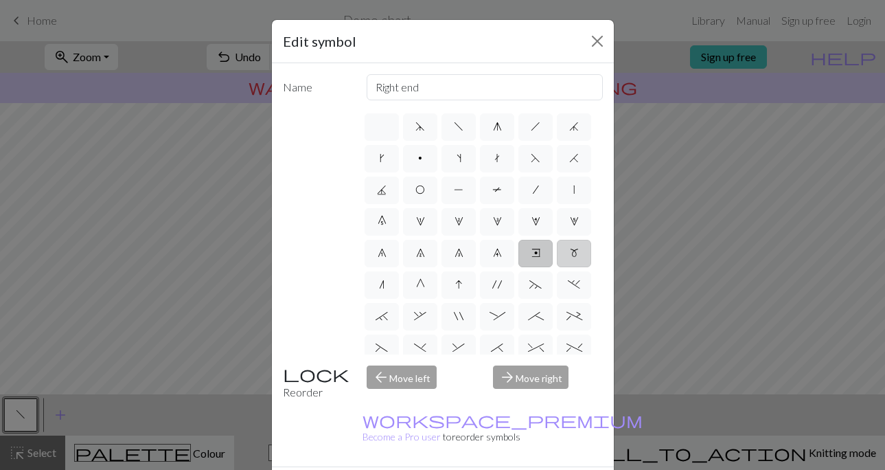
click at [570, 253] on input "m" at bounding box center [574, 248] width 9 height 9
radio input "true"
type input "m1"
click at [391, 319] on label "`" at bounding box center [381, 316] width 34 height 27
click at [384, 316] on input "`" at bounding box center [379, 312] width 9 height 9
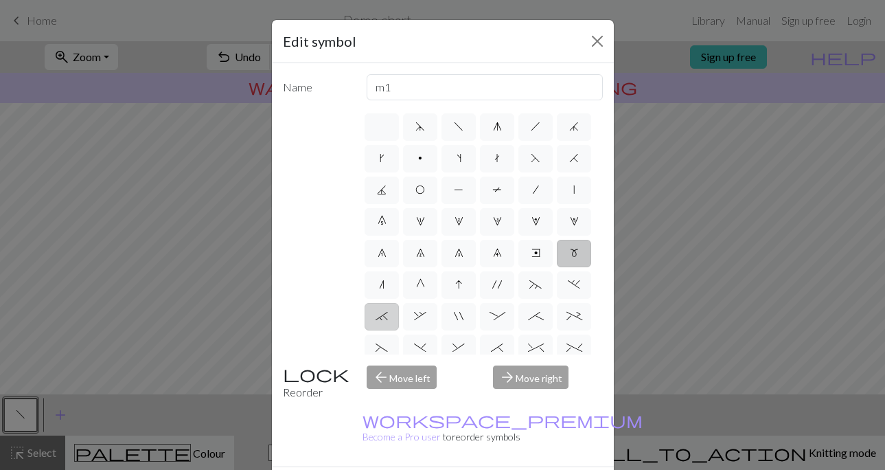
radio input "true"
type input "3+ stitch right twist"
click at [413, 318] on label "," at bounding box center [420, 316] width 34 height 27
click at [414, 316] on input "," at bounding box center [418, 312] width 9 height 9
radio input "true"
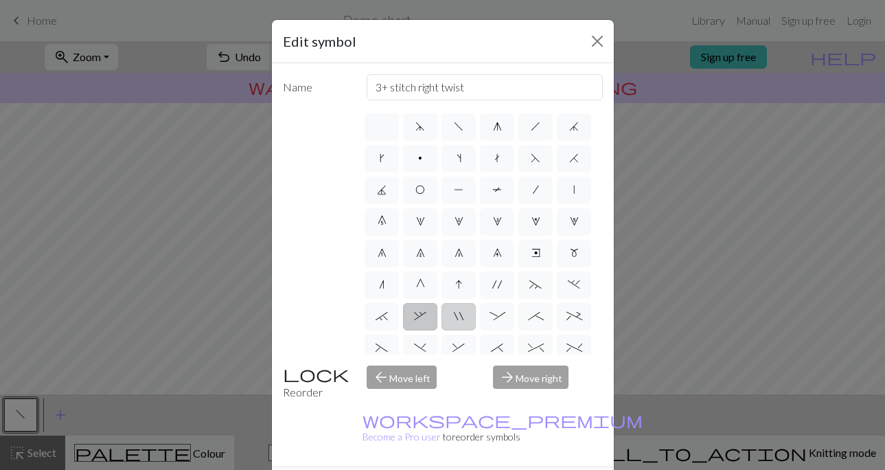
click at [447, 318] on label """ at bounding box center [458, 316] width 34 height 27
click at [454, 316] on input """ at bounding box center [458, 312] width 9 height 9
radio input "true"
type input "cable extra"
click at [592, 43] on button "Close" at bounding box center [597, 41] width 22 height 22
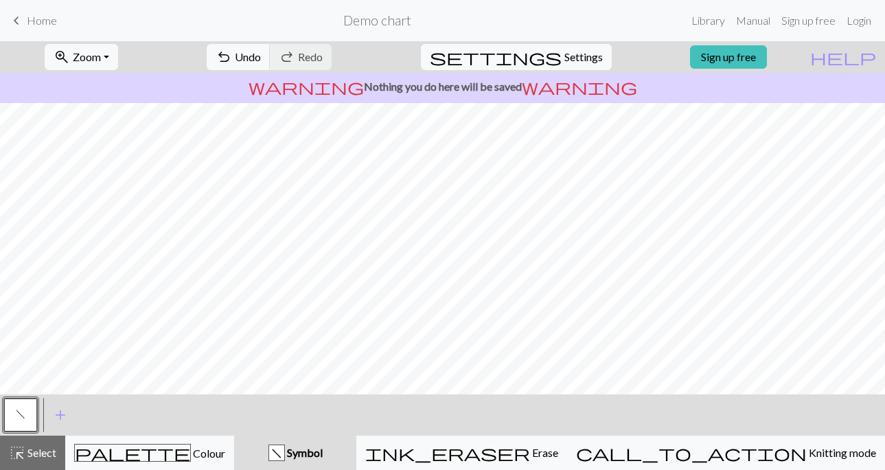
click at [19, 412] on span "f" at bounding box center [21, 413] width 10 height 11
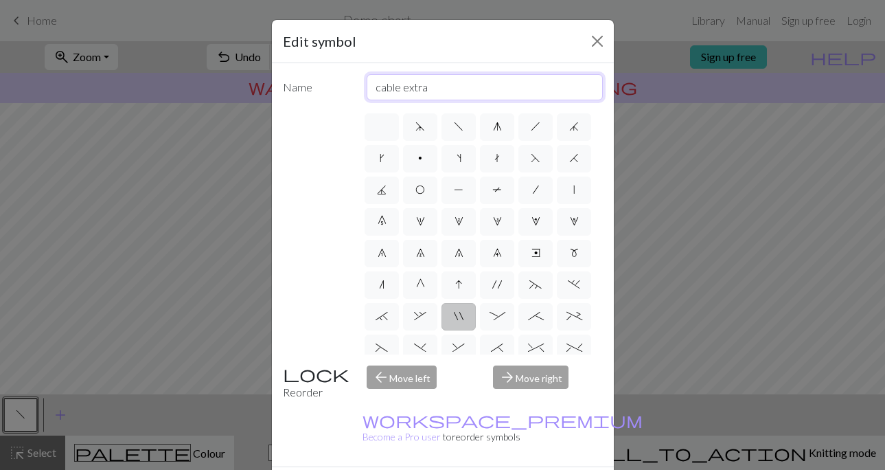
click at [395, 85] on input "cable extra" at bounding box center [485, 87] width 236 height 26
drag, startPoint x: 447, startPoint y: 87, endPoint x: 336, endPoint y: 87, distance: 111.2
click at [336, 87] on div "Name cable extra" at bounding box center [443, 87] width 336 height 26
type input "tuck"
click at [457, 313] on span """ at bounding box center [459, 315] width 10 height 11
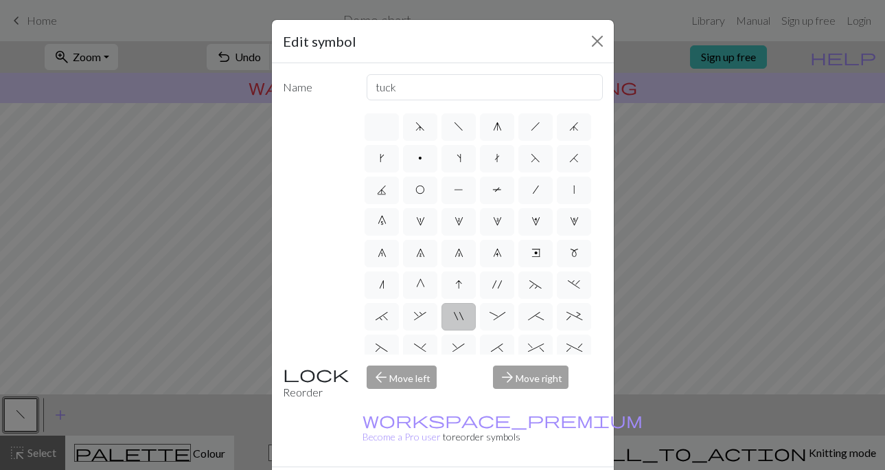
click at [457, 313] on input """ at bounding box center [458, 312] width 9 height 9
click at [457, 313] on span """ at bounding box center [459, 315] width 10 height 11
click at [457, 313] on input """ at bounding box center [458, 312] width 9 height 9
click at [500, 310] on span ":" at bounding box center [497, 315] width 16 height 11
click at [498, 310] on input ":" at bounding box center [493, 312] width 9 height 9
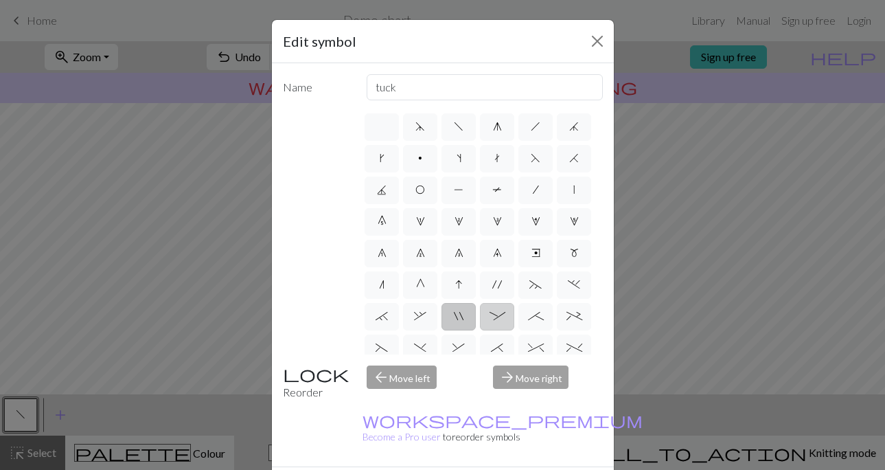
radio input "true"
type input "left part of 4+ stitch cable wyib"
click at [456, 314] on span """ at bounding box center [459, 315] width 10 height 11
click at [456, 314] on input """ at bounding box center [458, 312] width 9 height 9
radio input "true"
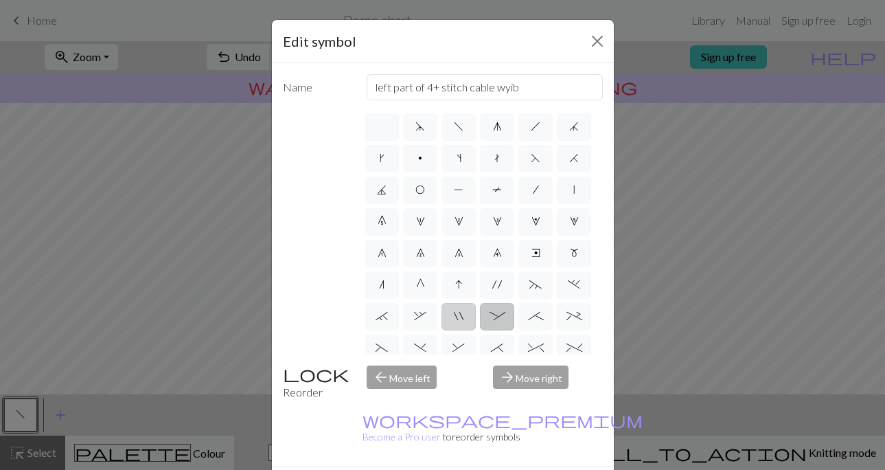
type input "cable extra"
click at [591, 38] on button "Close" at bounding box center [597, 41] width 22 height 22
